Goal: Task Accomplishment & Management: Use online tool/utility

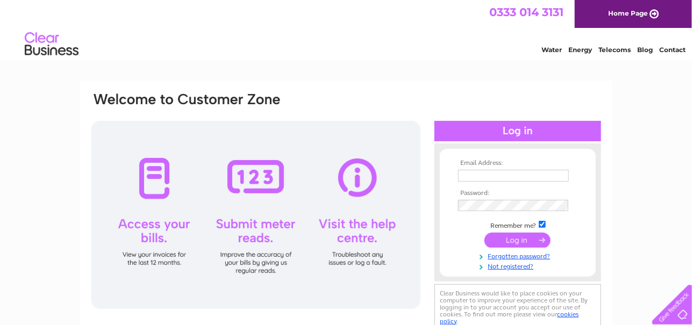
type input "seabankhouse@seabankprojects.co.uk"
click at [523, 238] on input "submit" at bounding box center [518, 240] width 66 height 15
click at [523, 239] on input "submit" at bounding box center [518, 240] width 66 height 15
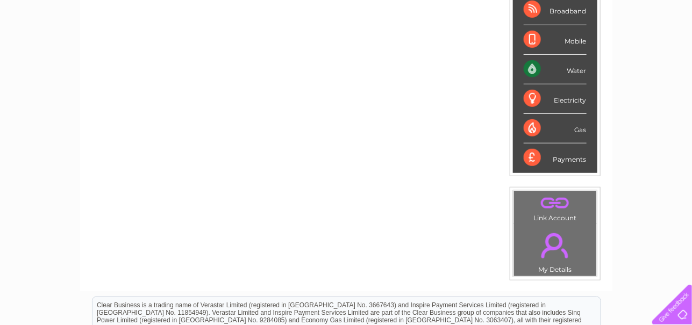
scroll to position [215, 0]
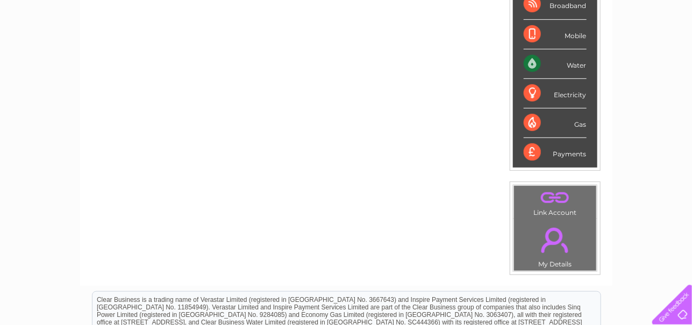
click at [571, 61] on div "Water" at bounding box center [555, 64] width 63 height 30
click at [533, 62] on div "Water" at bounding box center [555, 64] width 63 height 30
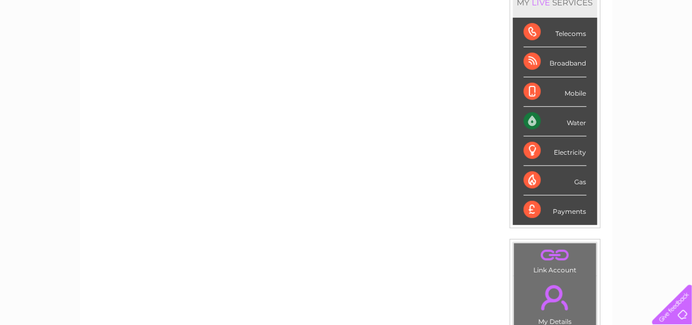
scroll to position [0, 0]
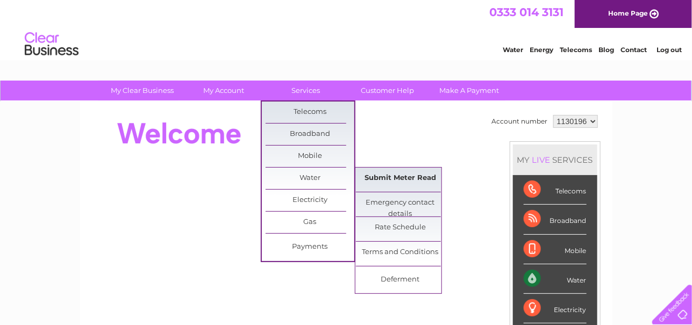
click at [397, 174] on link "Submit Meter Read" at bounding box center [400, 179] width 89 height 22
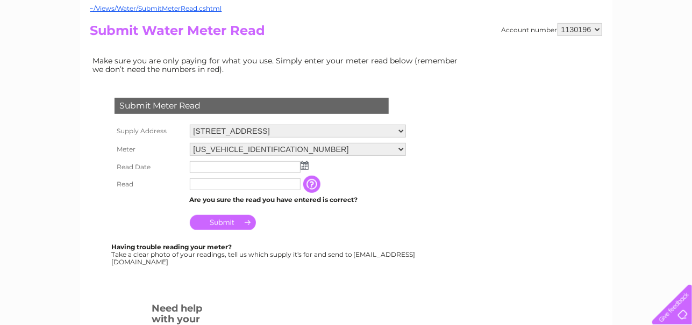
scroll to position [161, 0]
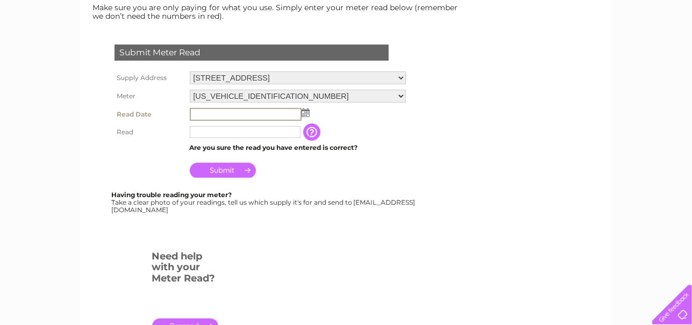
click at [239, 112] on input "text" at bounding box center [246, 114] width 112 height 13
click at [302, 111] on img at bounding box center [306, 113] width 8 height 9
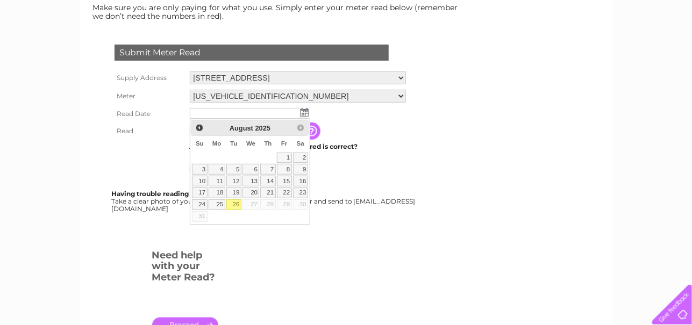
click at [233, 203] on link "26" at bounding box center [233, 205] width 15 height 11
type input "2025/08/26"
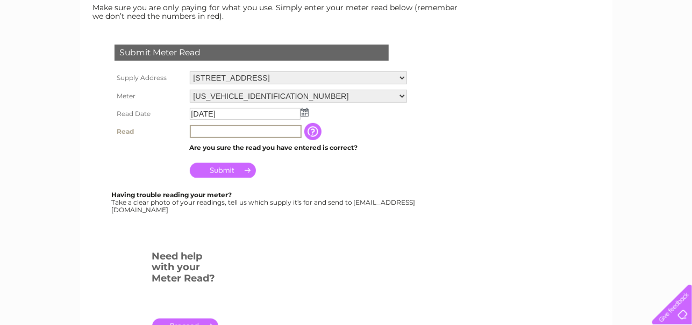
click at [205, 129] on input "text" at bounding box center [246, 131] width 112 height 13
type input "16107"
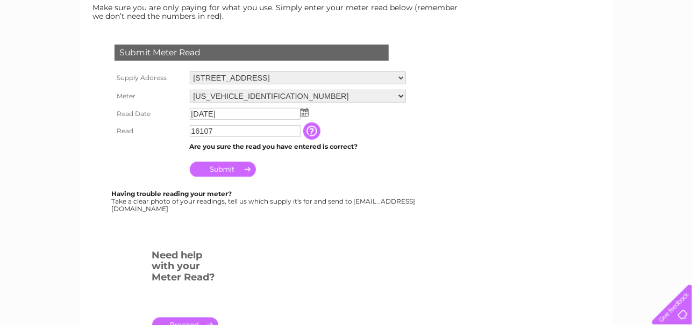
click at [227, 169] on input "Submit" at bounding box center [223, 169] width 66 height 15
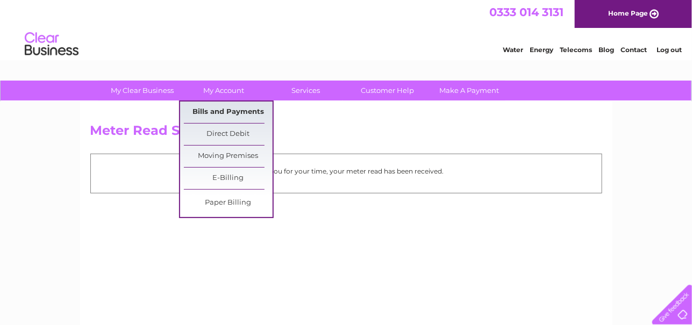
click at [226, 111] on link "Bills and Payments" at bounding box center [228, 113] width 89 height 22
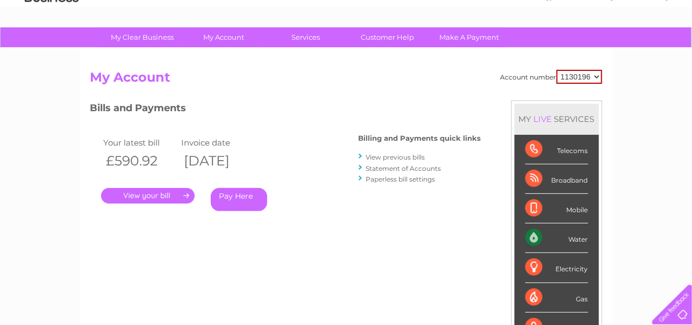
scroll to position [108, 0]
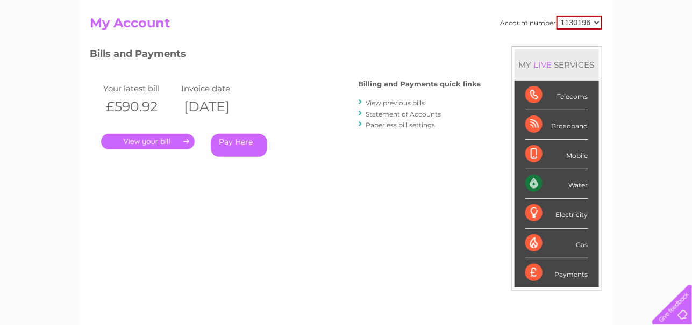
click at [158, 141] on link "." at bounding box center [148, 142] width 94 height 16
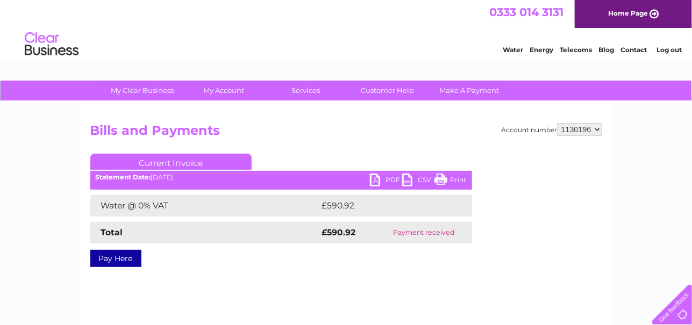
click at [375, 180] on link "PDF" at bounding box center [386, 182] width 32 height 16
click at [163, 162] on link "Current Invoice" at bounding box center [170, 162] width 161 height 16
click at [376, 180] on link "PDF" at bounding box center [386, 182] width 32 height 16
